Goal: Task Accomplishment & Management: Manage account settings

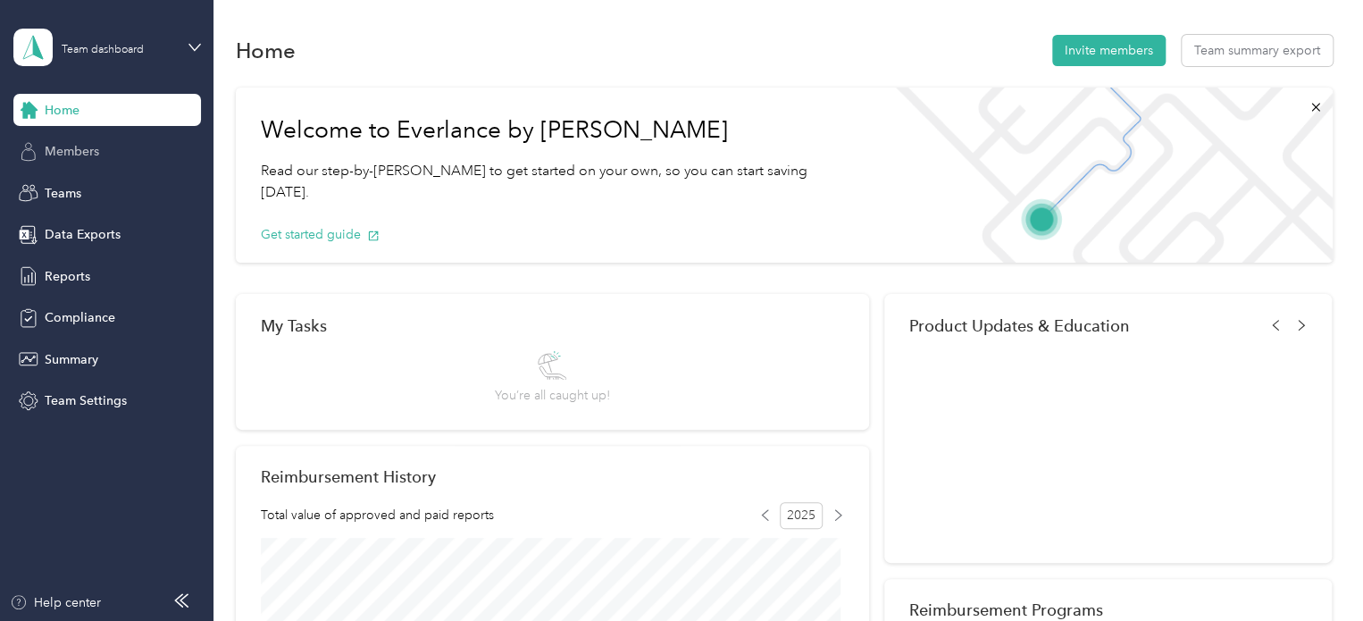
click at [83, 154] on span "Members" at bounding box center [72, 151] width 54 height 19
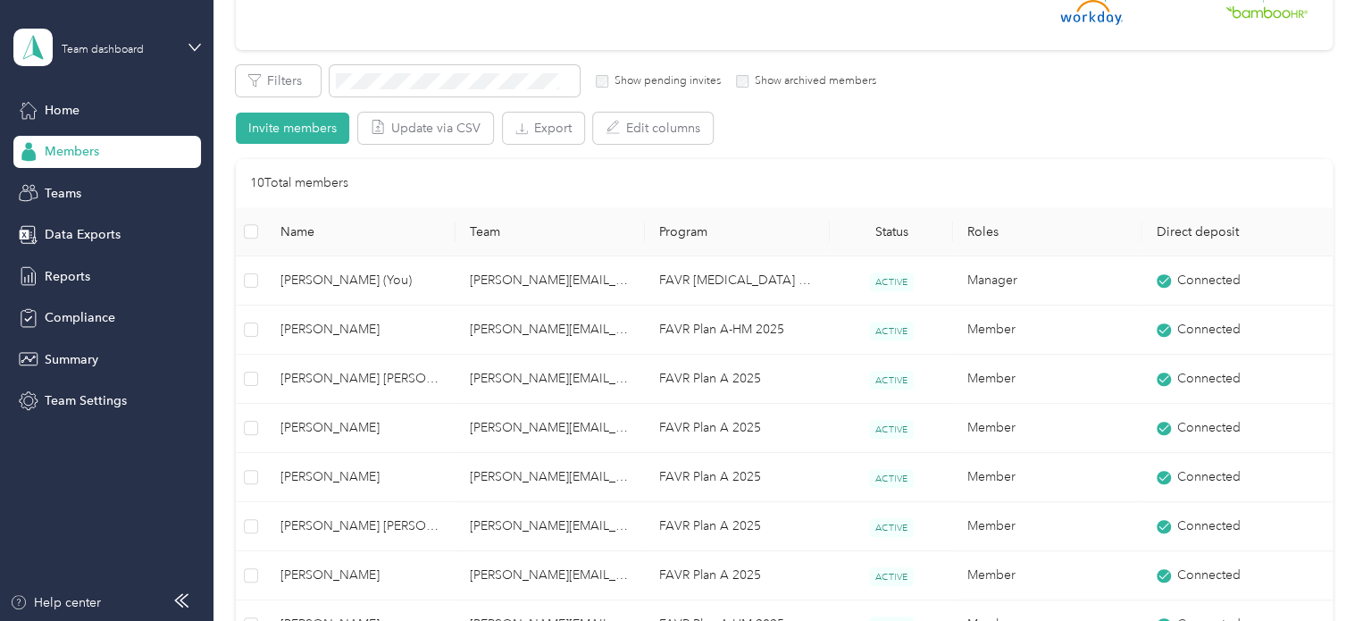
scroll to position [357, 0]
